Goal: Communication & Community: Connect with others

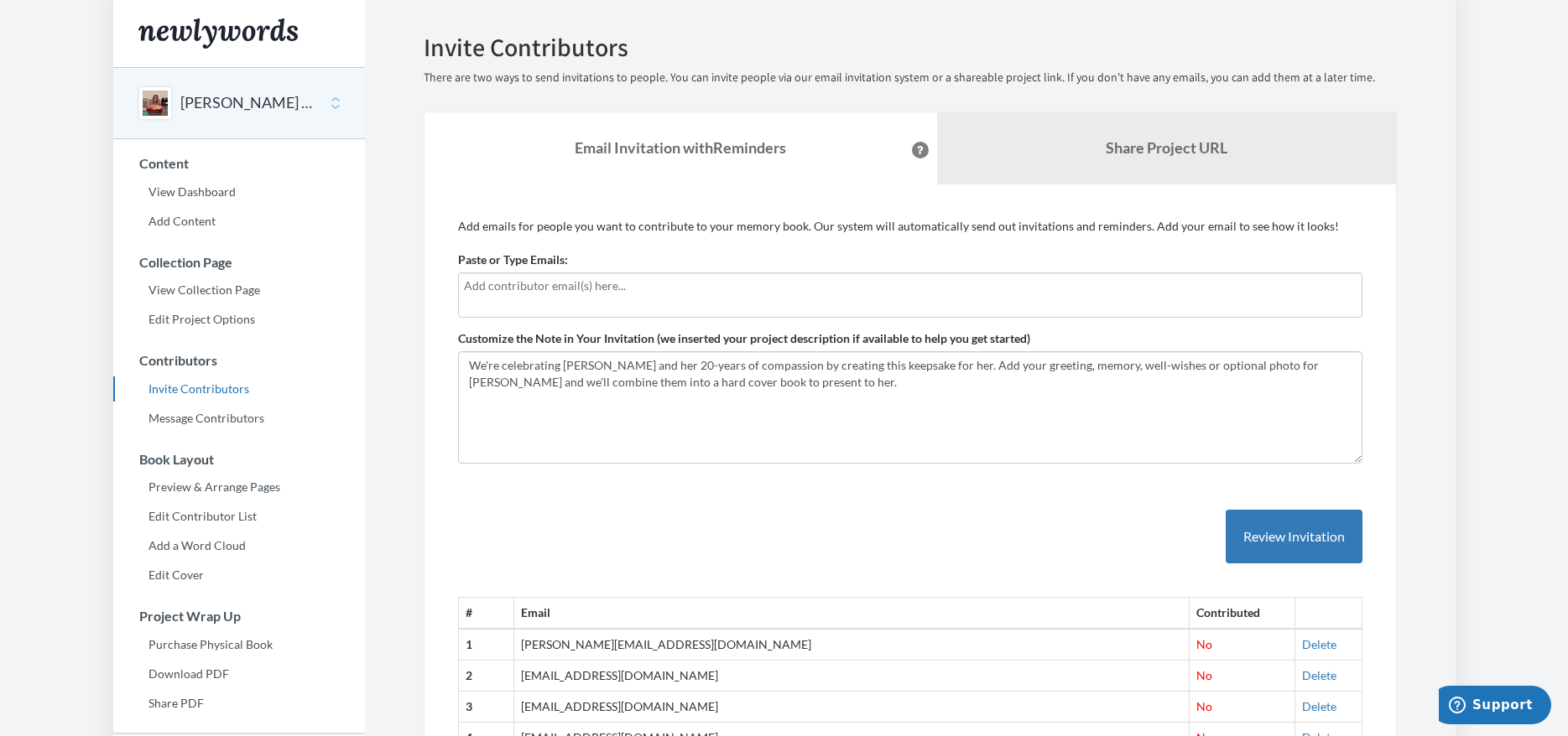
click at [205, 389] on link "Invite Contributors" at bounding box center [238, 388] width 251 height 25
click at [515, 283] on input "text" at bounding box center [910, 285] width 893 height 18
click at [508, 285] on input "text" at bounding box center [910, 285] width 893 height 18
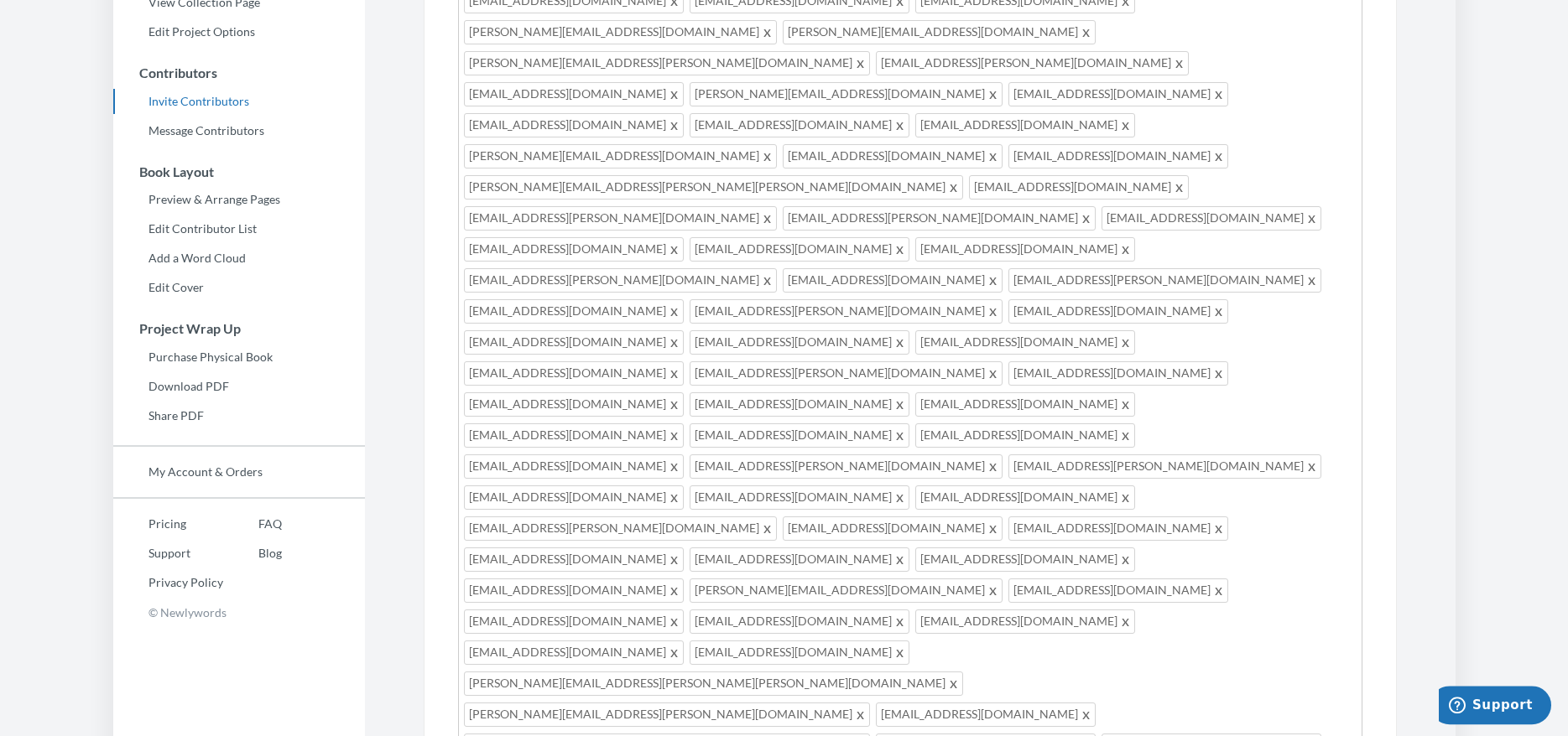
scroll to position [256, 0]
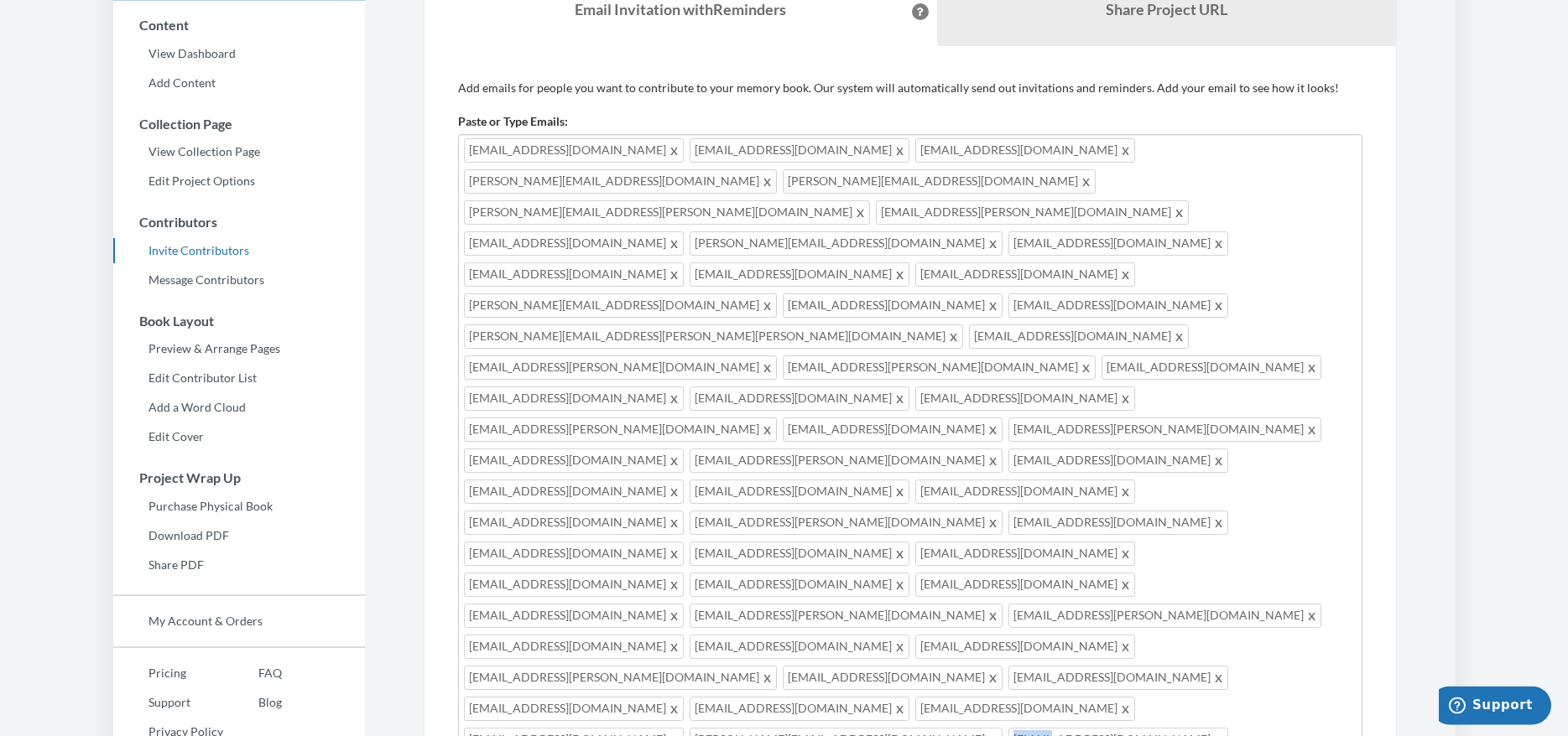
scroll to position [171, 0]
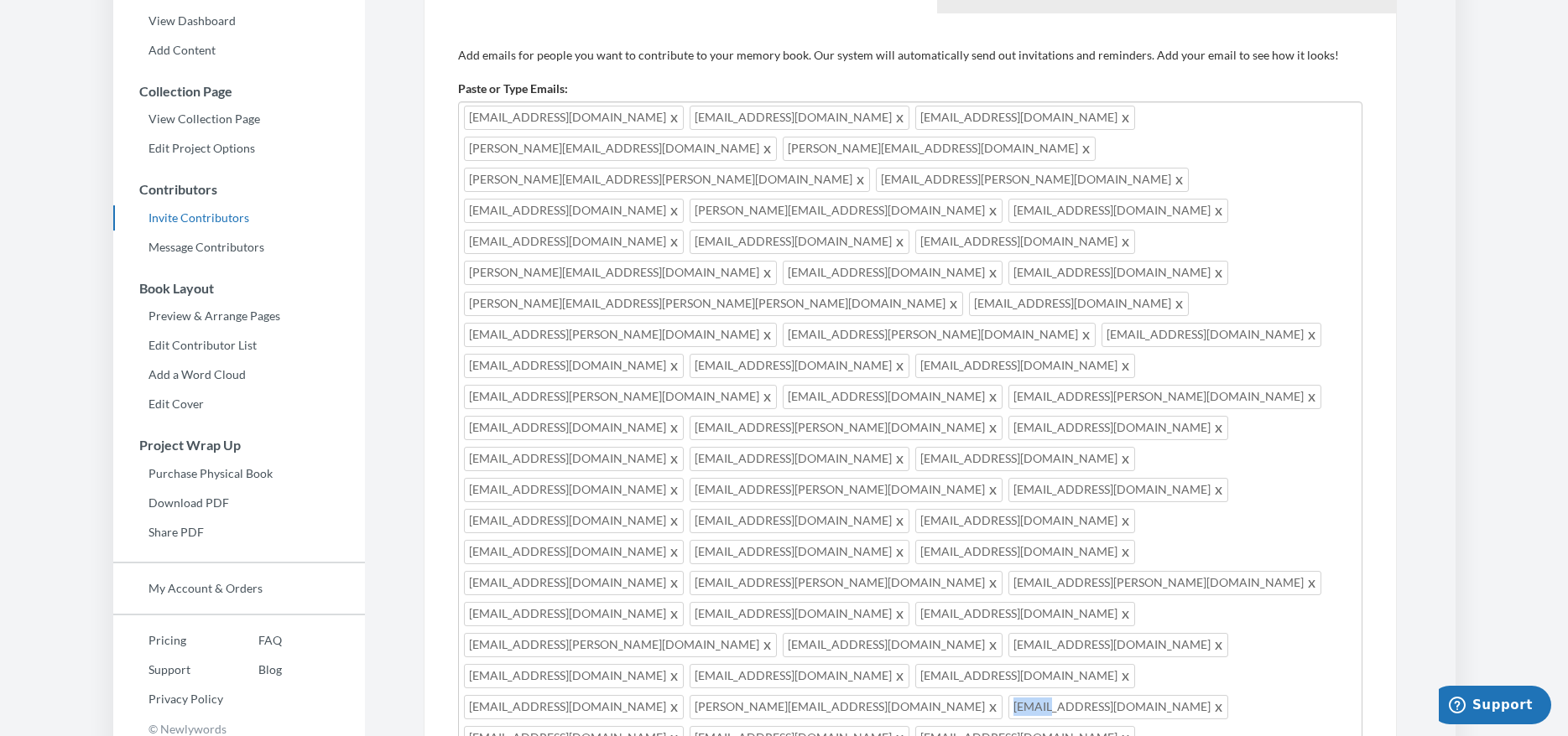
click at [947, 294] on span at bounding box center [953, 303] width 12 height 20
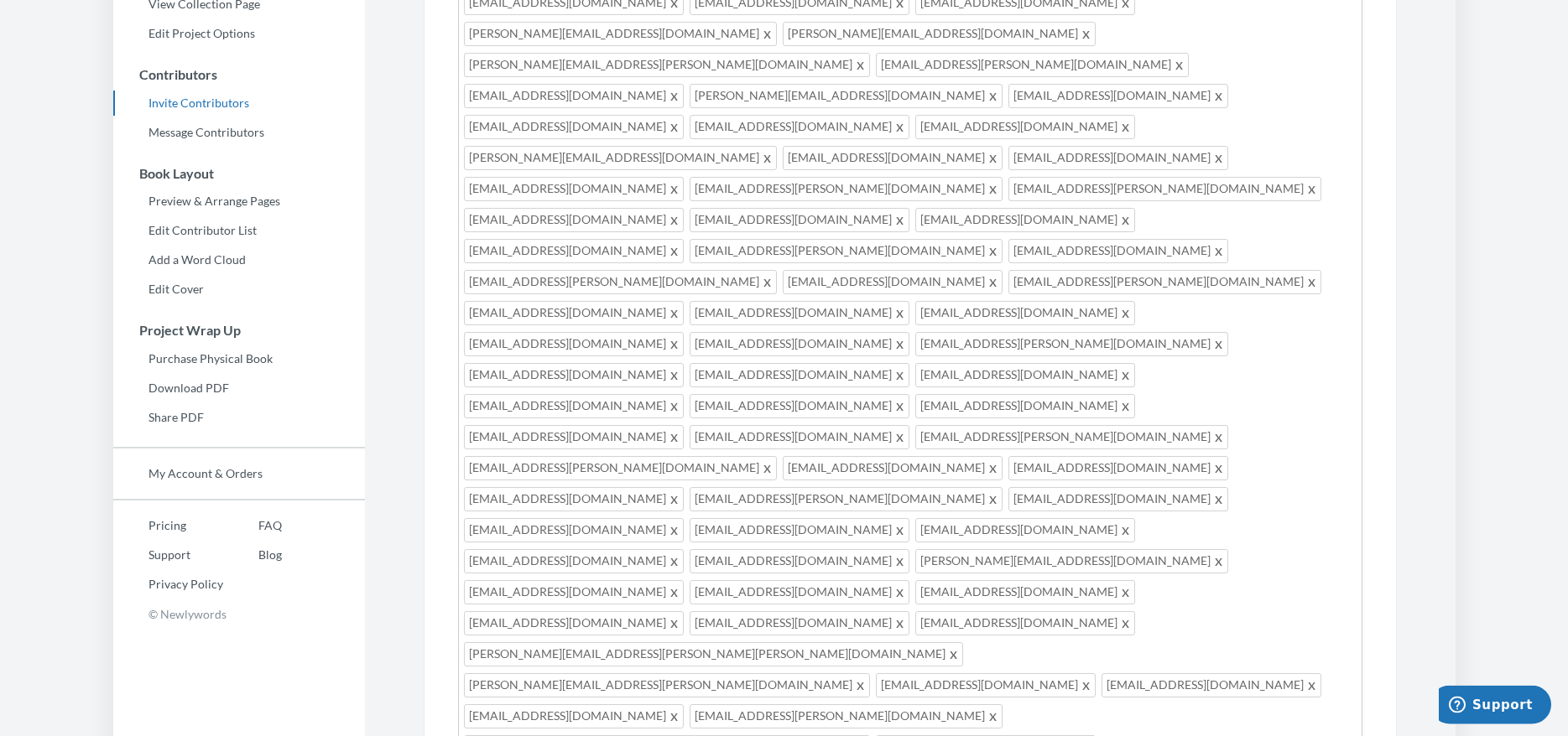
scroll to position [428, 0]
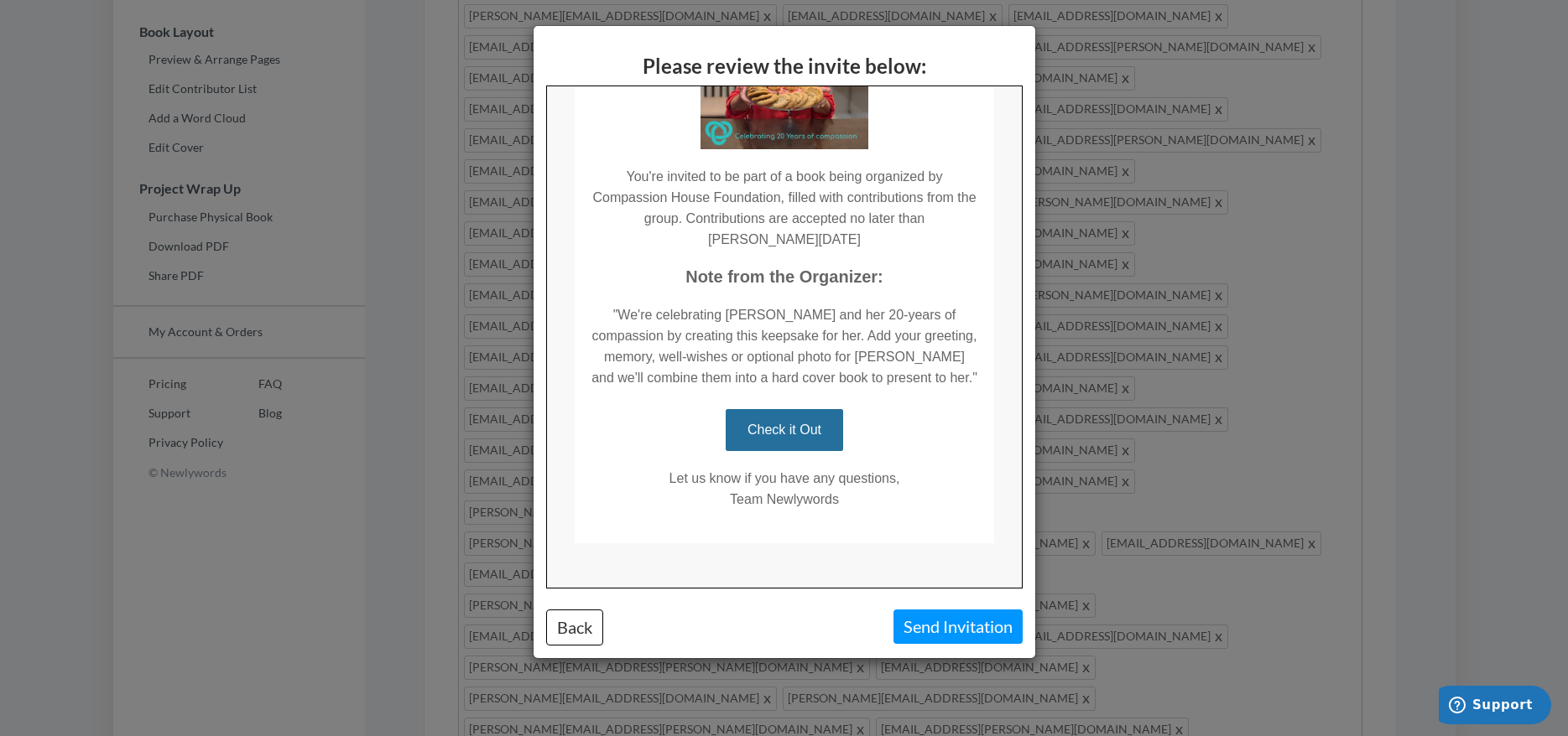
scroll to position [222, 0]
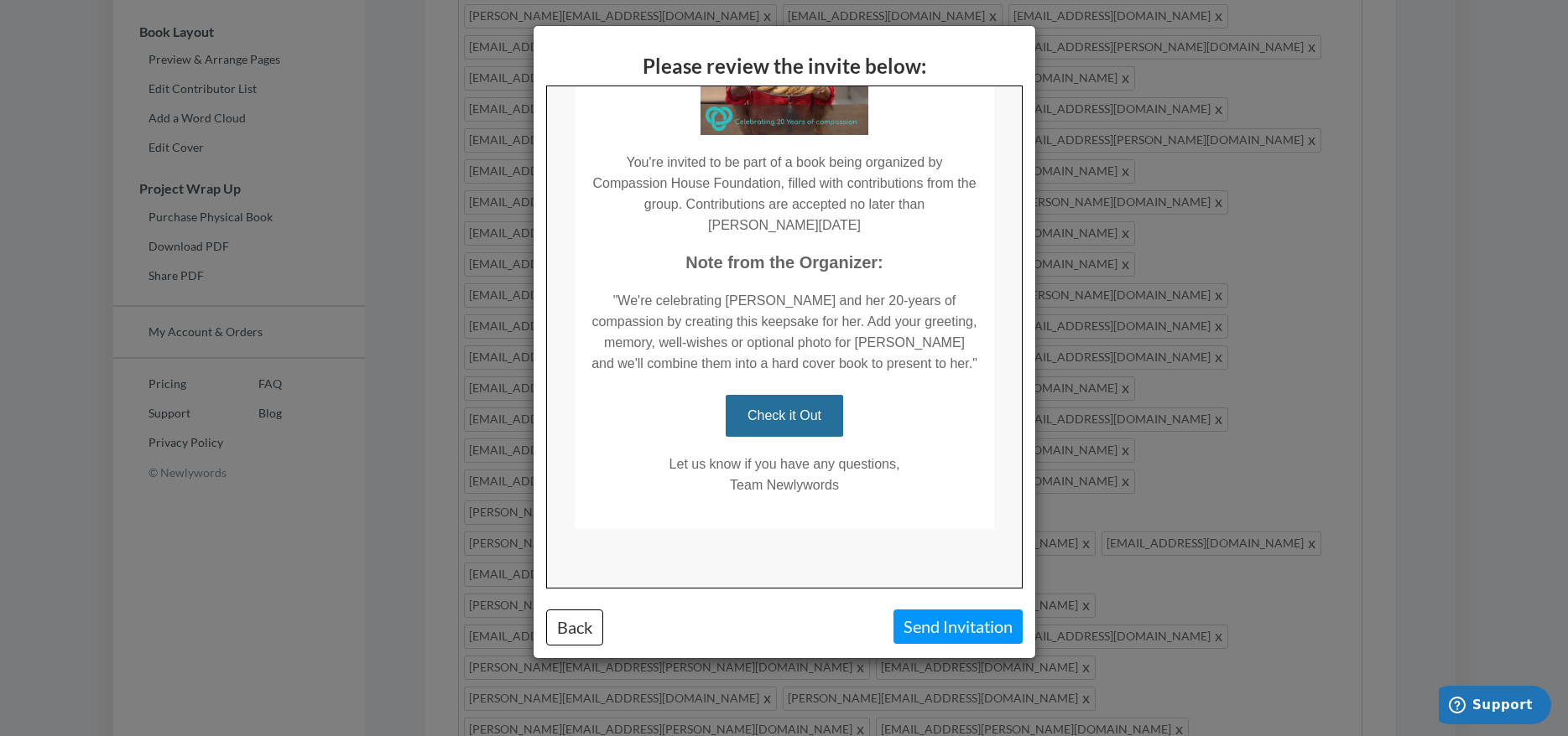
click at [941, 620] on button "Send Invitation" at bounding box center [958, 627] width 130 height 35
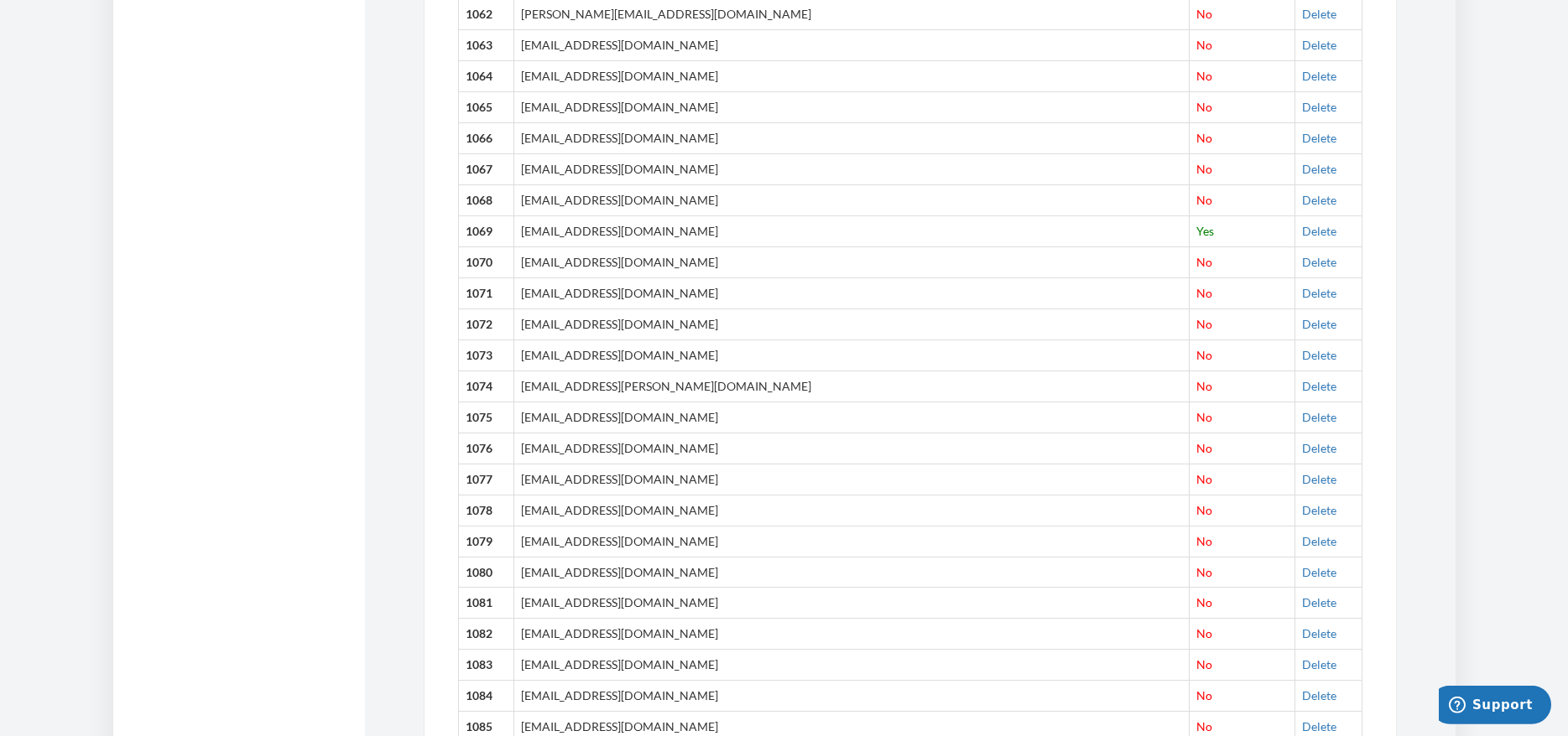
scroll to position [33613, 0]
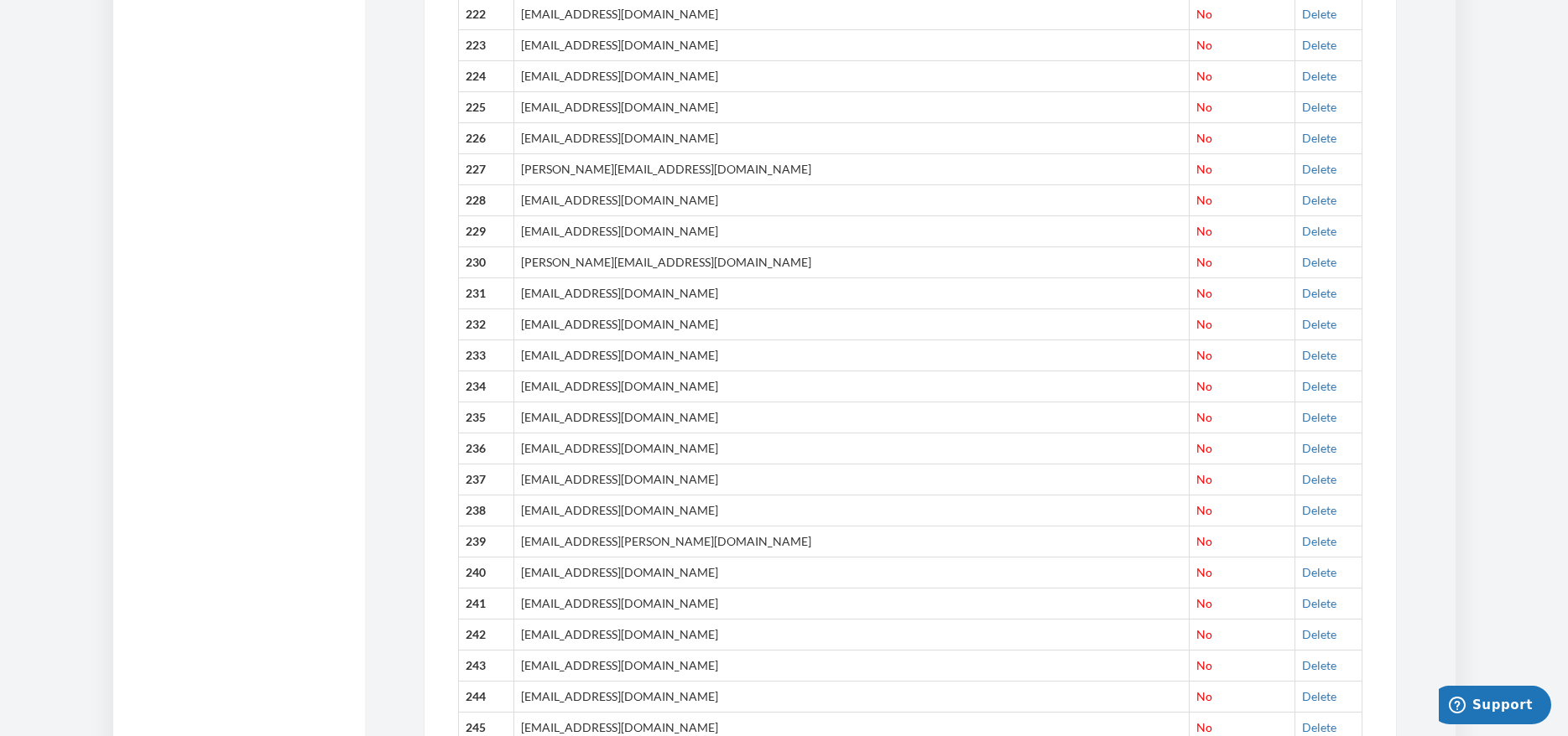
scroll to position [0, 0]
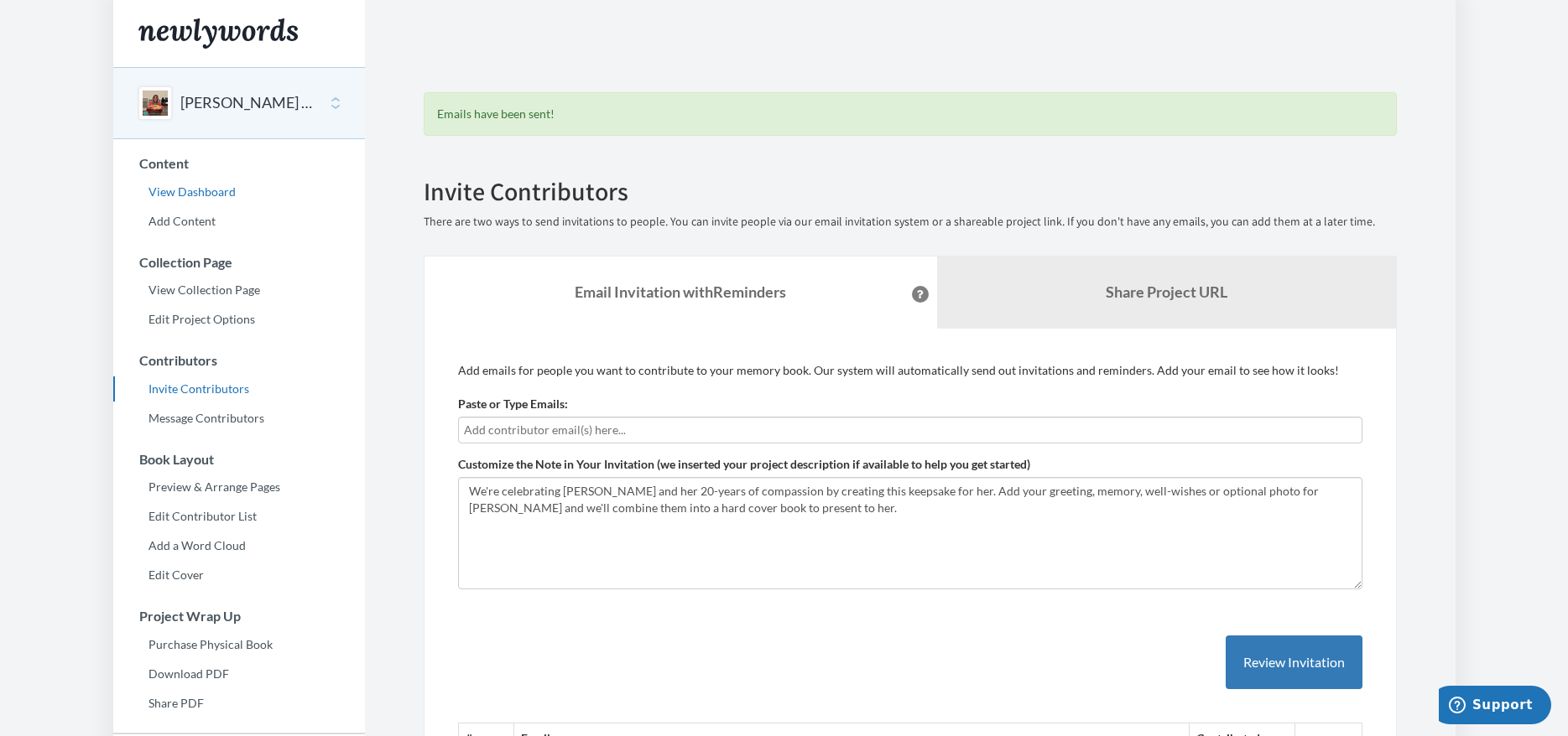
click at [211, 197] on link "View Dashboard" at bounding box center [238, 192] width 251 height 25
